Goal: Book appointment/travel/reservation

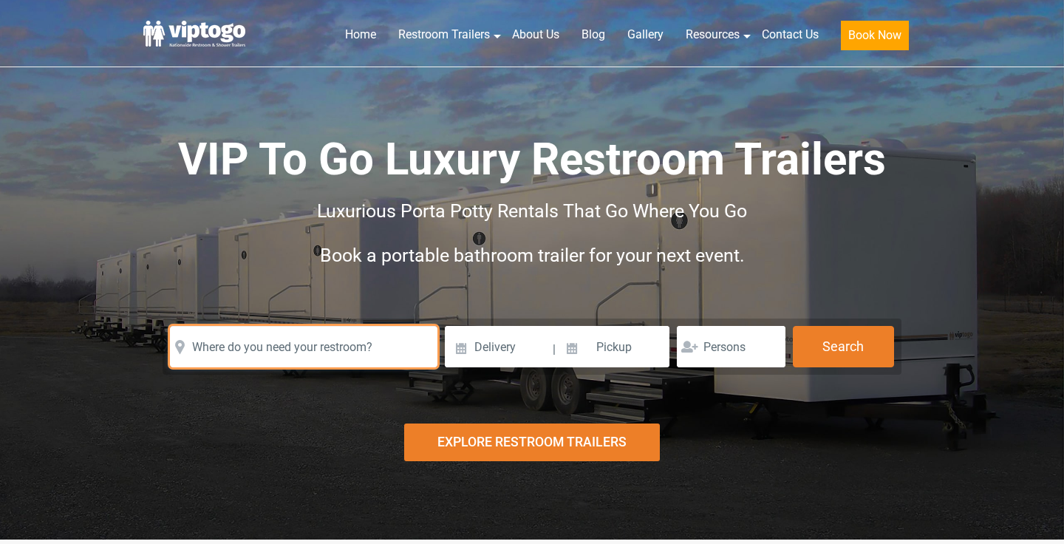
click at [282, 326] on input "text" at bounding box center [304, 346] width 268 height 41
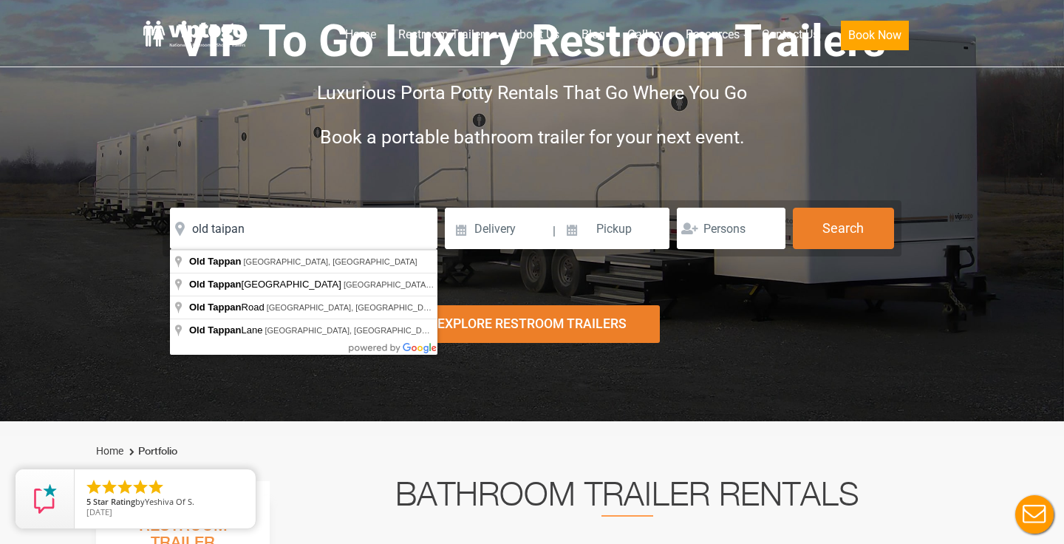
type input "[GEOGRAPHIC_DATA], [GEOGRAPHIC_DATA], [GEOGRAPHIC_DATA]"
drag, startPoint x: 259, startPoint y: 248, endPoint x: 276, endPoint y: 264, distance: 22.5
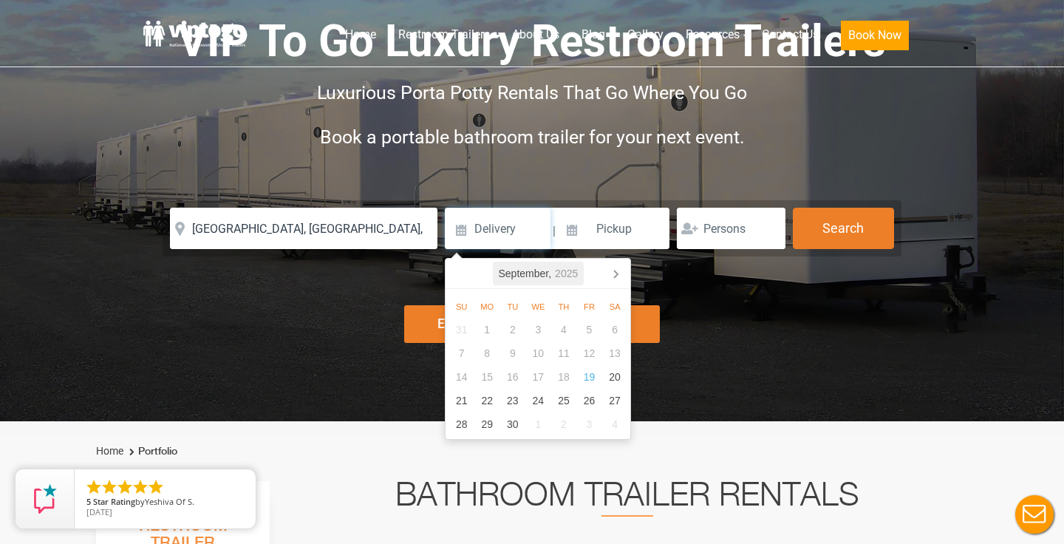
click at [573, 276] on icon "2025" at bounding box center [566, 274] width 23 height 18
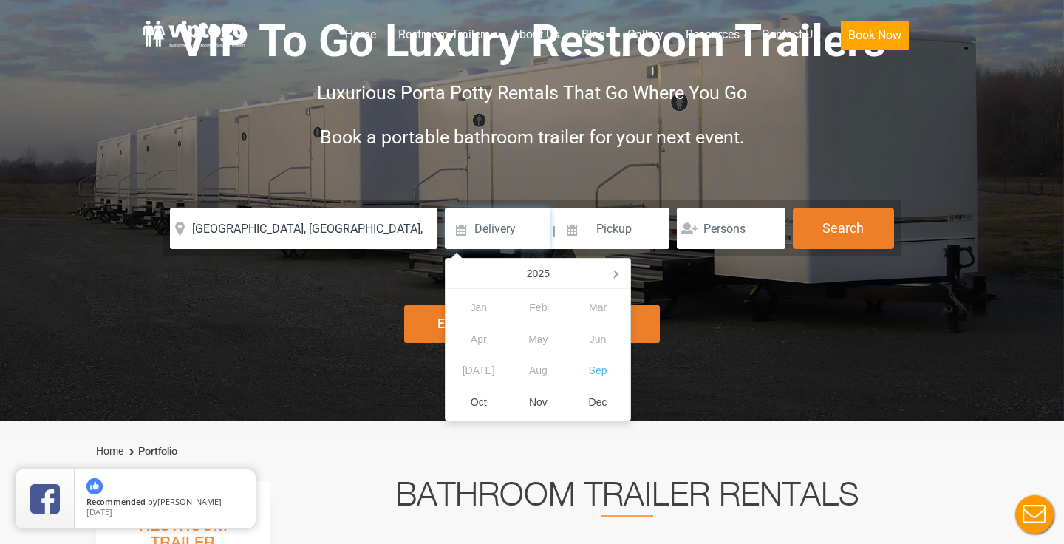
click at [546, 287] on nav "2025" at bounding box center [538, 274] width 185 height 30
click at [546, 279] on div "2025" at bounding box center [538, 274] width 35 height 24
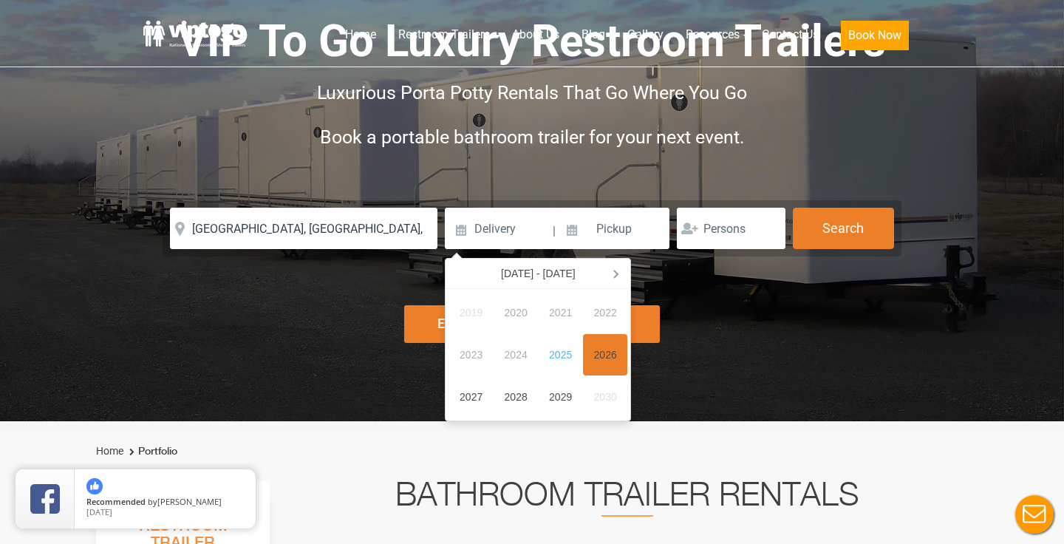
click at [610, 352] on div "2026" at bounding box center [605, 355] width 45 height 42
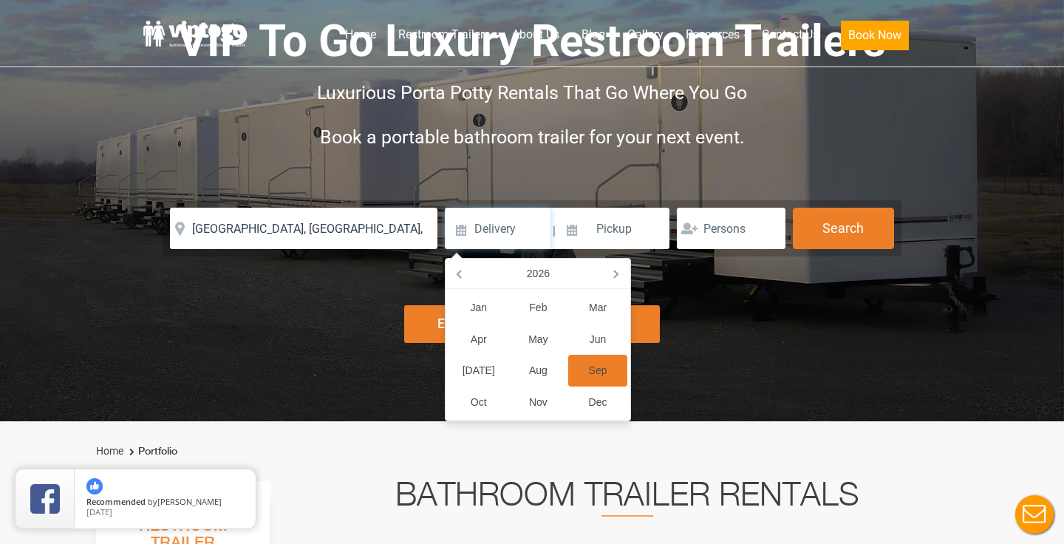
click at [602, 367] on div "Sep" at bounding box center [598, 371] width 60 height 32
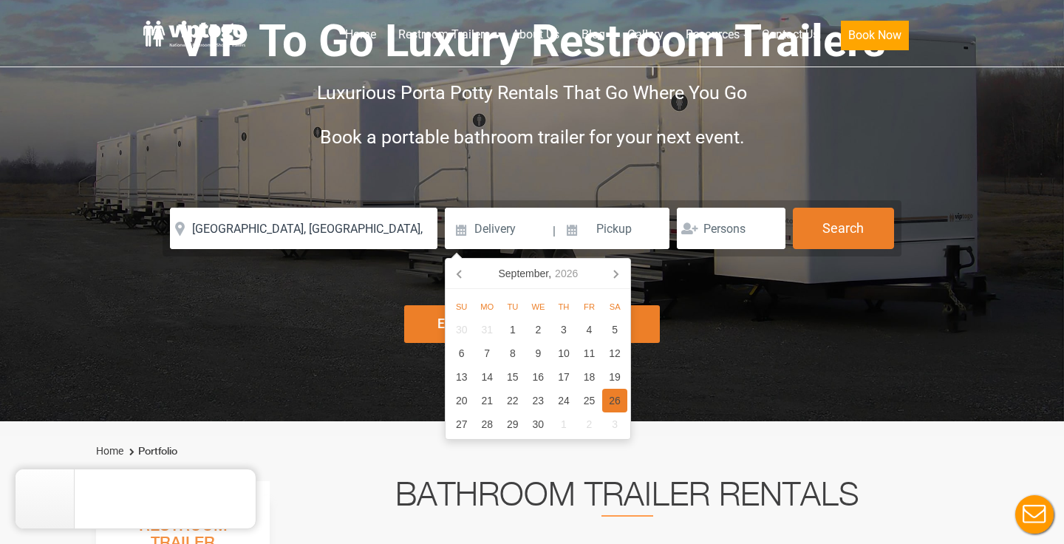
click at [611, 396] on div "26" at bounding box center [615, 401] width 26 height 24
type input "[DATE]"
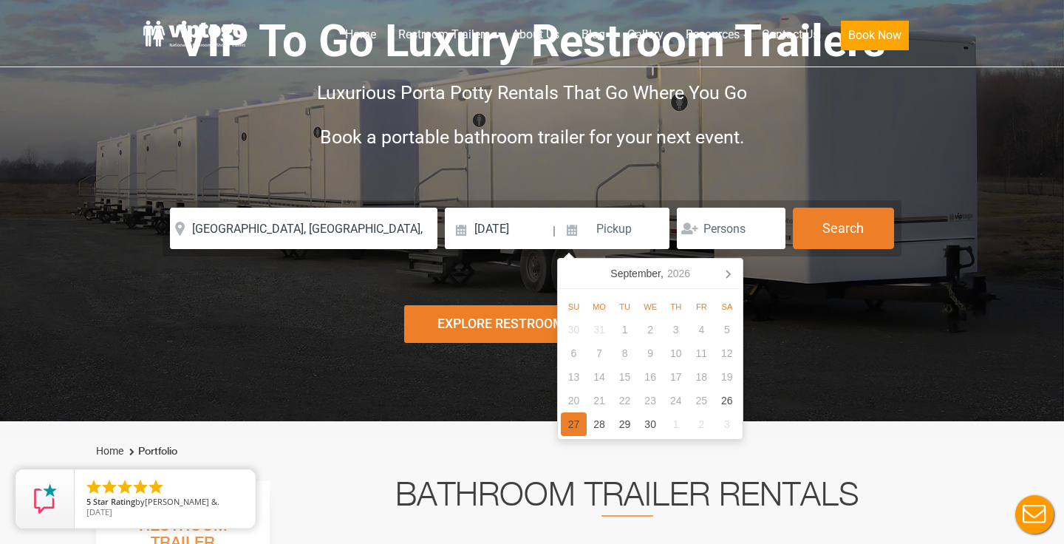
click at [583, 418] on div "27" at bounding box center [574, 424] width 26 height 24
type input "[DATE]"
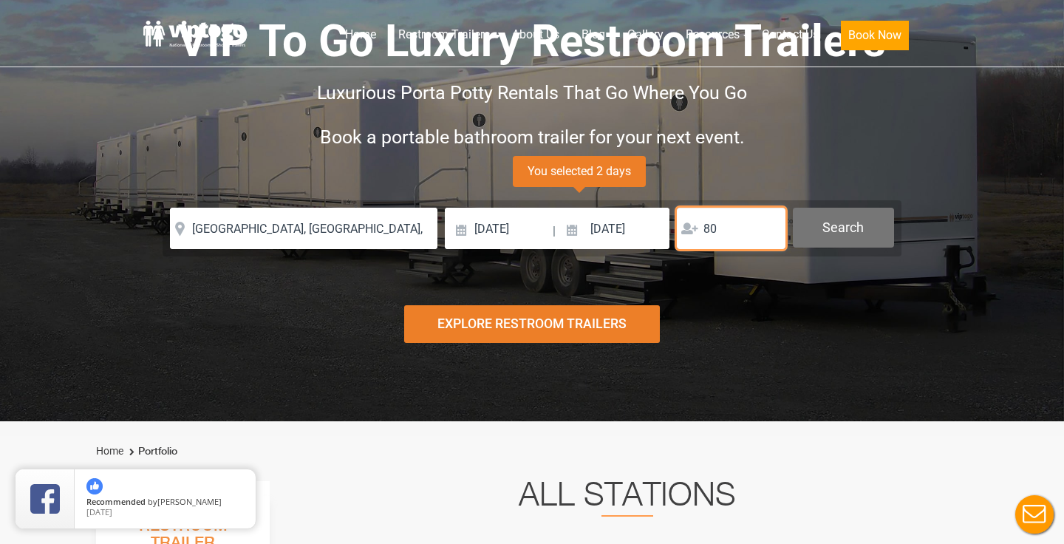
type input "80"
click at [835, 217] on button "Search" at bounding box center [843, 228] width 101 height 40
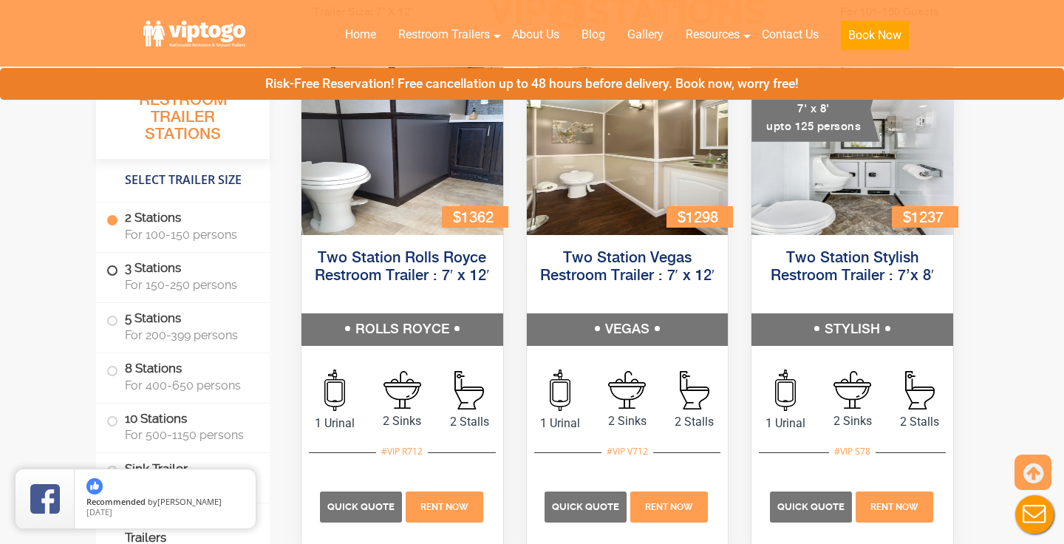
scroll to position [728, 0]
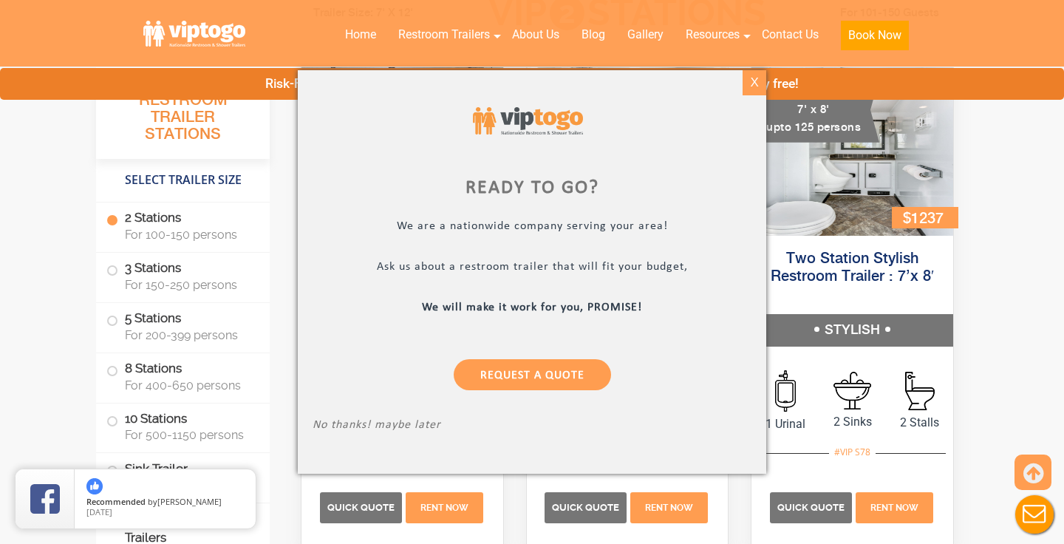
click at [762, 85] on div "X" at bounding box center [754, 82] width 23 height 25
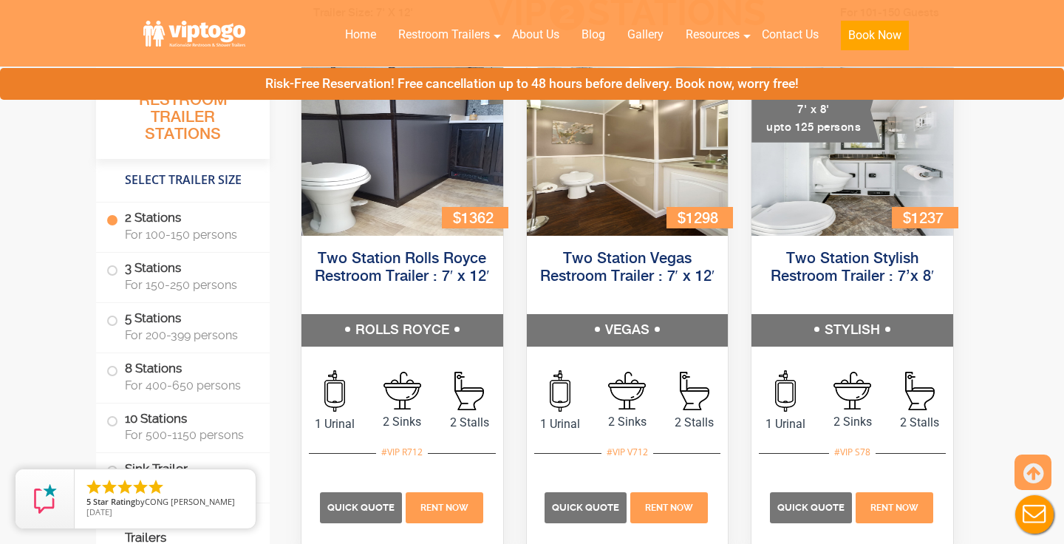
click at [686, 0] on header "Home Restroom Trailers Restroom Trailers by Type All Restroom Trailers ADA Rest…" at bounding box center [532, 33] width 1064 height 67
